Goal: Information Seeking & Learning: Learn about a topic

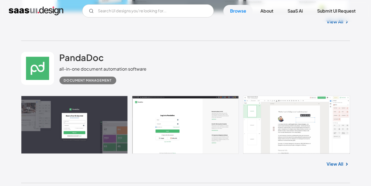
scroll to position [706, 0]
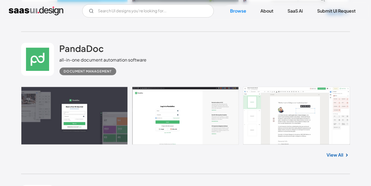
click at [92, 127] on link at bounding box center [185, 116] width 329 height 58
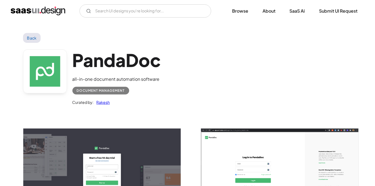
scroll to position [88, 0]
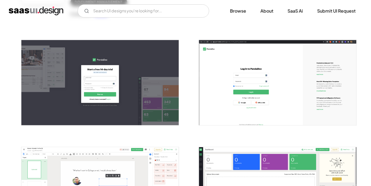
click at [157, 89] on img "open lightbox" at bounding box center [99, 82] width 157 height 85
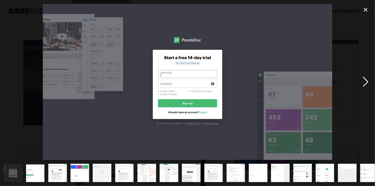
click at [365, 83] on div "next image" at bounding box center [365, 82] width 19 height 156
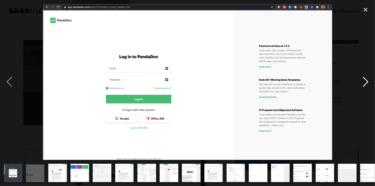
click at [365, 83] on div "next image" at bounding box center [365, 82] width 19 height 156
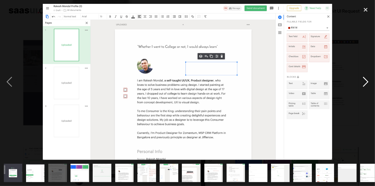
click at [363, 82] on div "next image" at bounding box center [365, 82] width 19 height 156
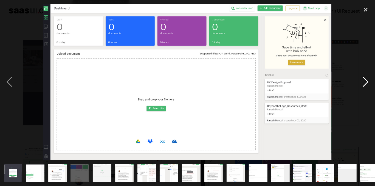
click at [363, 82] on div "next image" at bounding box center [365, 82] width 19 height 156
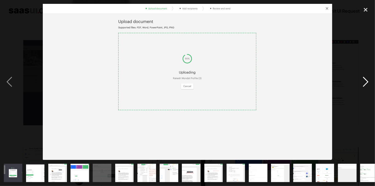
click at [363, 82] on div "next image" at bounding box center [365, 82] width 19 height 156
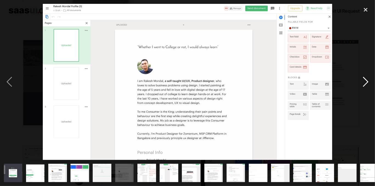
click at [363, 82] on div "next image" at bounding box center [365, 82] width 19 height 156
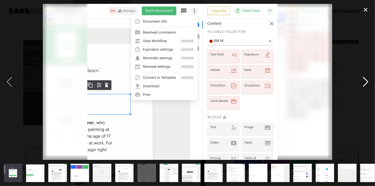
click at [363, 82] on div "next image" at bounding box center [365, 82] width 19 height 156
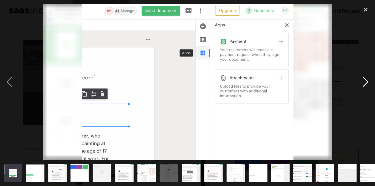
click at [363, 82] on div "next image" at bounding box center [365, 82] width 19 height 156
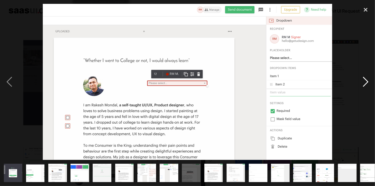
click at [363, 82] on div "next image" at bounding box center [365, 82] width 19 height 156
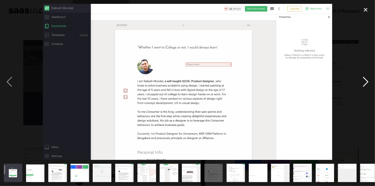
click at [363, 82] on div "next image" at bounding box center [365, 82] width 19 height 156
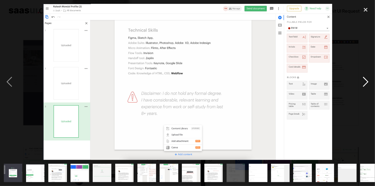
click at [363, 82] on div "next image" at bounding box center [365, 82] width 19 height 156
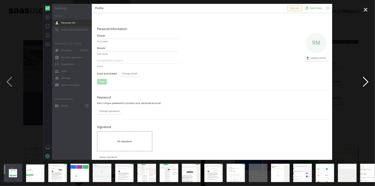
click at [363, 82] on div "next image" at bounding box center [365, 82] width 19 height 156
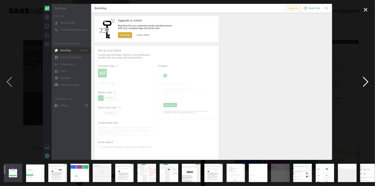
click at [363, 82] on div "next image" at bounding box center [365, 82] width 19 height 156
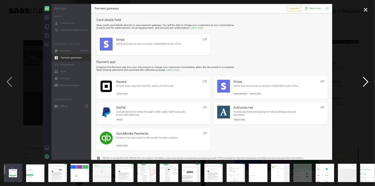
click at [363, 82] on div "next image" at bounding box center [365, 82] width 19 height 156
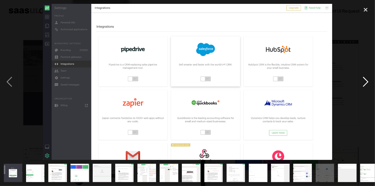
click at [363, 82] on div "next image" at bounding box center [365, 82] width 19 height 156
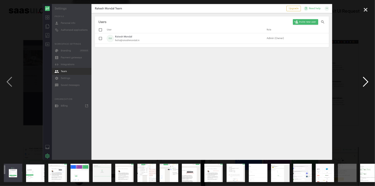
click at [363, 82] on div "next image" at bounding box center [365, 82] width 19 height 156
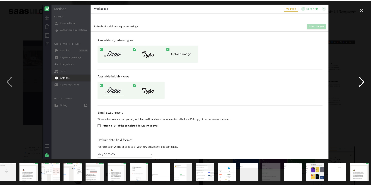
scroll to position [0, 97]
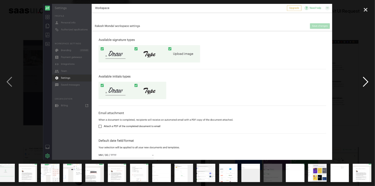
click at [363, 82] on div "next image" at bounding box center [365, 82] width 19 height 156
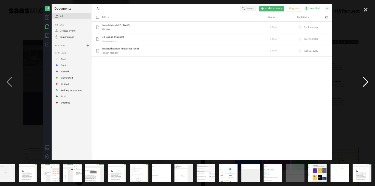
click at [363, 82] on div "next image" at bounding box center [365, 82] width 19 height 156
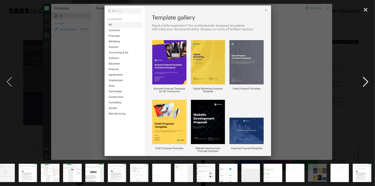
click at [363, 82] on div "next image" at bounding box center [365, 82] width 19 height 156
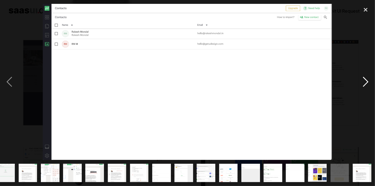
click at [363, 82] on div "next image" at bounding box center [365, 82] width 19 height 156
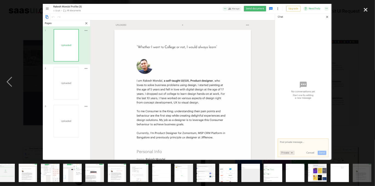
click at [363, 82] on div "next image" at bounding box center [365, 82] width 19 height 156
click at [365, 11] on div "close lightbox" at bounding box center [365, 10] width 19 height 12
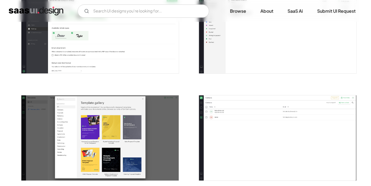
scroll to position [990, 0]
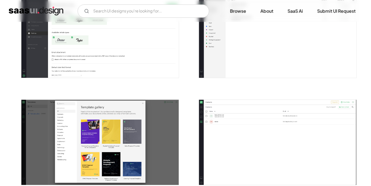
click at [31, 11] on img "home" at bounding box center [36, 11] width 55 height 9
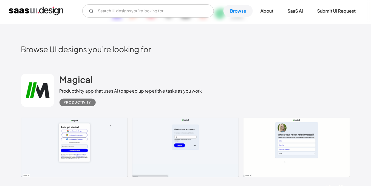
scroll to position [165, 0]
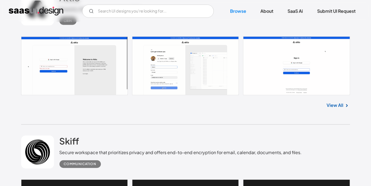
scroll to position [154, 0]
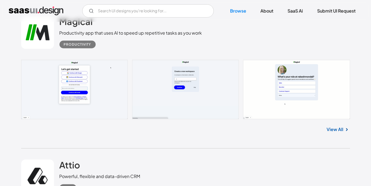
click at [84, 83] on link at bounding box center [185, 89] width 329 height 59
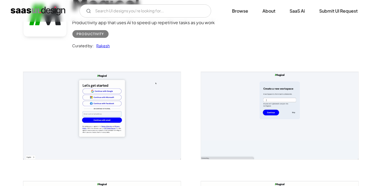
scroll to position [55, 0]
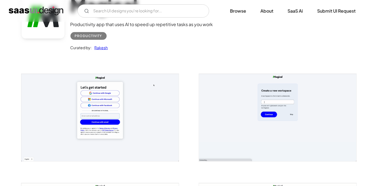
click at [135, 105] on img "open lightbox" at bounding box center [99, 117] width 157 height 87
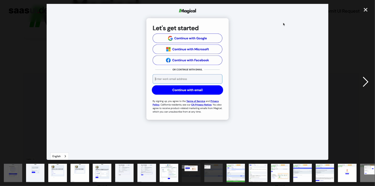
click at [360, 80] on div "next image" at bounding box center [365, 82] width 19 height 156
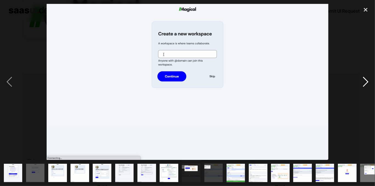
click at [364, 80] on div "next image" at bounding box center [365, 82] width 19 height 156
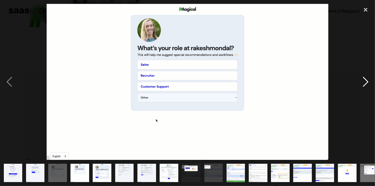
click at [364, 80] on div "next image" at bounding box center [365, 82] width 19 height 156
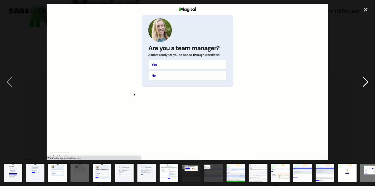
click at [364, 80] on div "next image" at bounding box center [365, 82] width 19 height 156
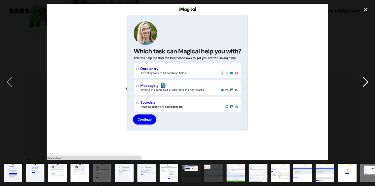
click at [364, 80] on div "next image" at bounding box center [365, 82] width 19 height 156
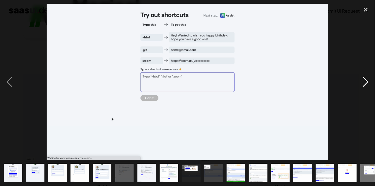
click at [363, 79] on div "next image" at bounding box center [365, 82] width 19 height 156
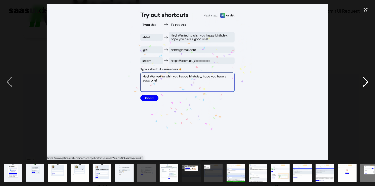
click at [363, 79] on div "next image" at bounding box center [365, 82] width 19 height 156
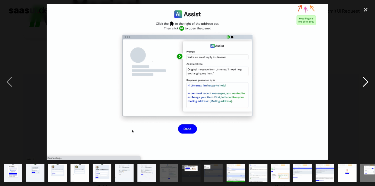
click at [363, 79] on div "next image" at bounding box center [365, 82] width 19 height 156
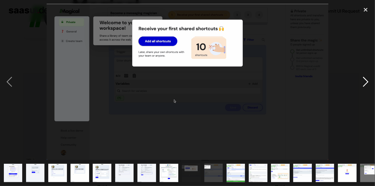
click at [363, 79] on div "next image" at bounding box center [365, 82] width 19 height 156
